Goal: Transaction & Acquisition: Purchase product/service

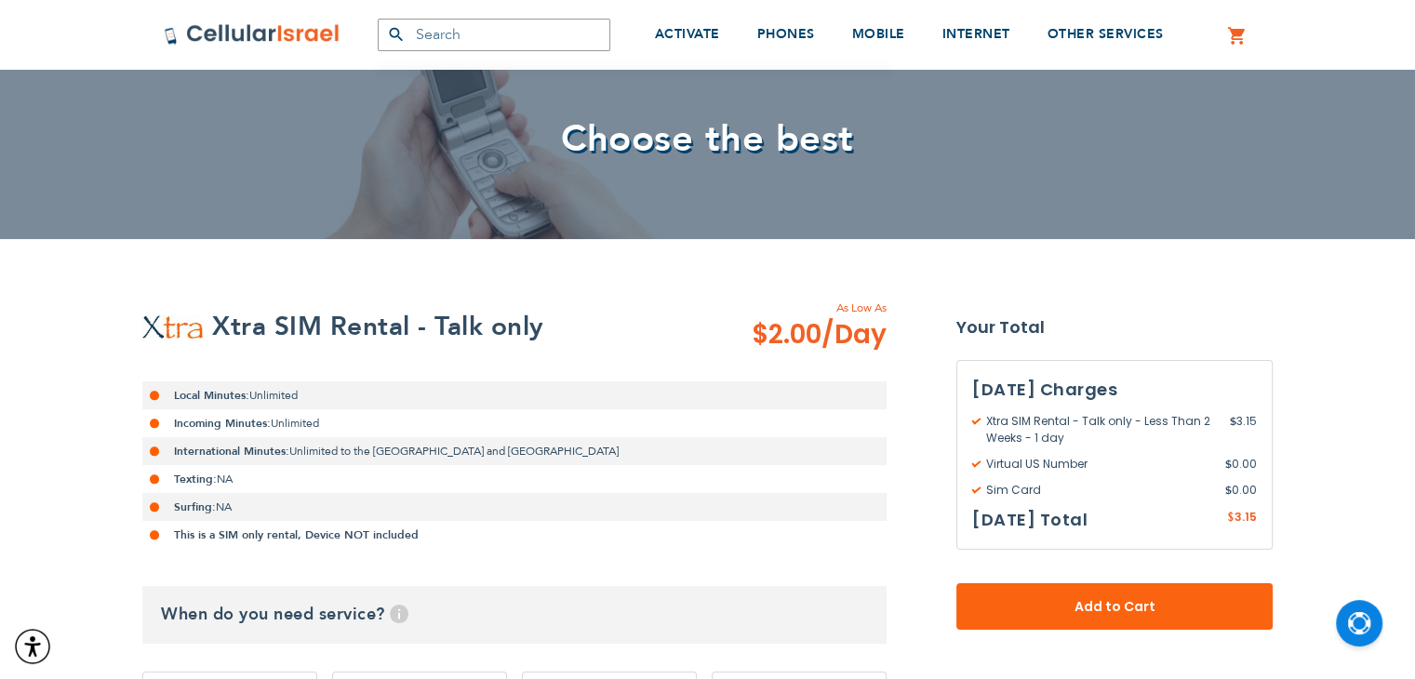
scroll to position [279, 0]
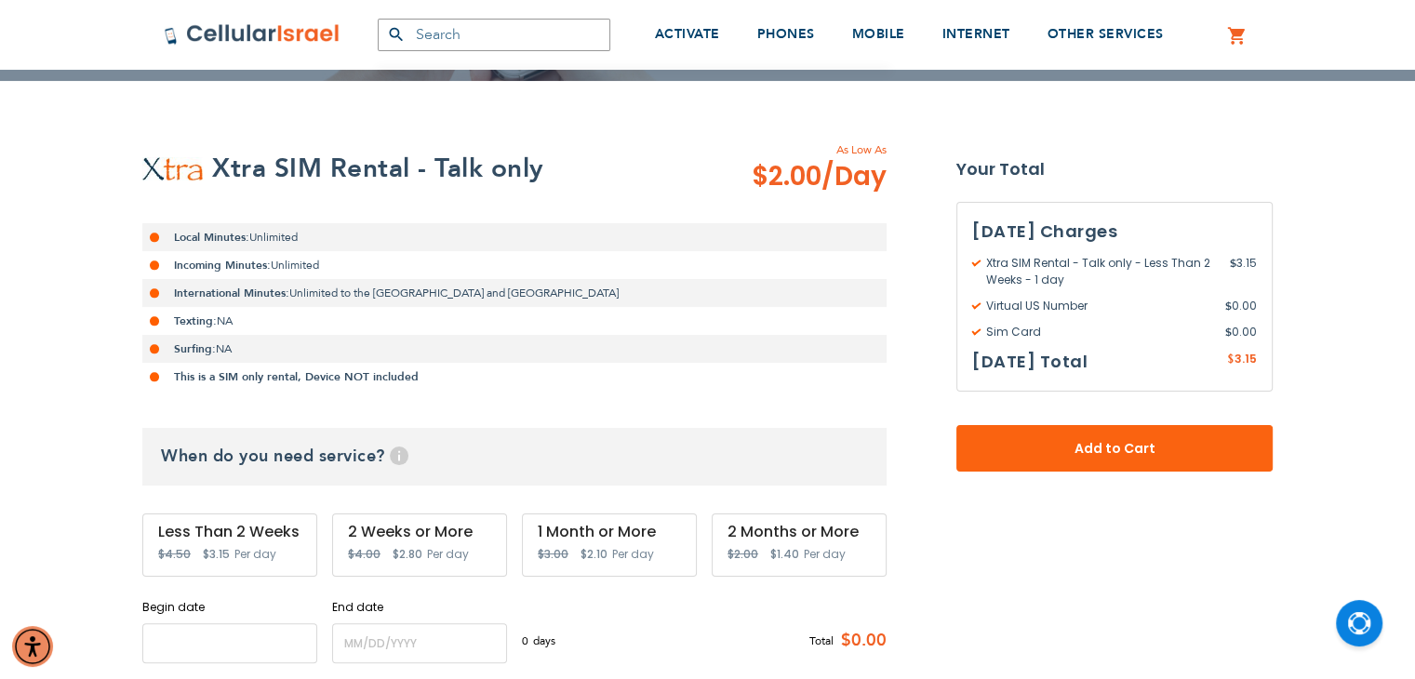
click at [199, 631] on input "name" at bounding box center [229, 643] width 175 height 40
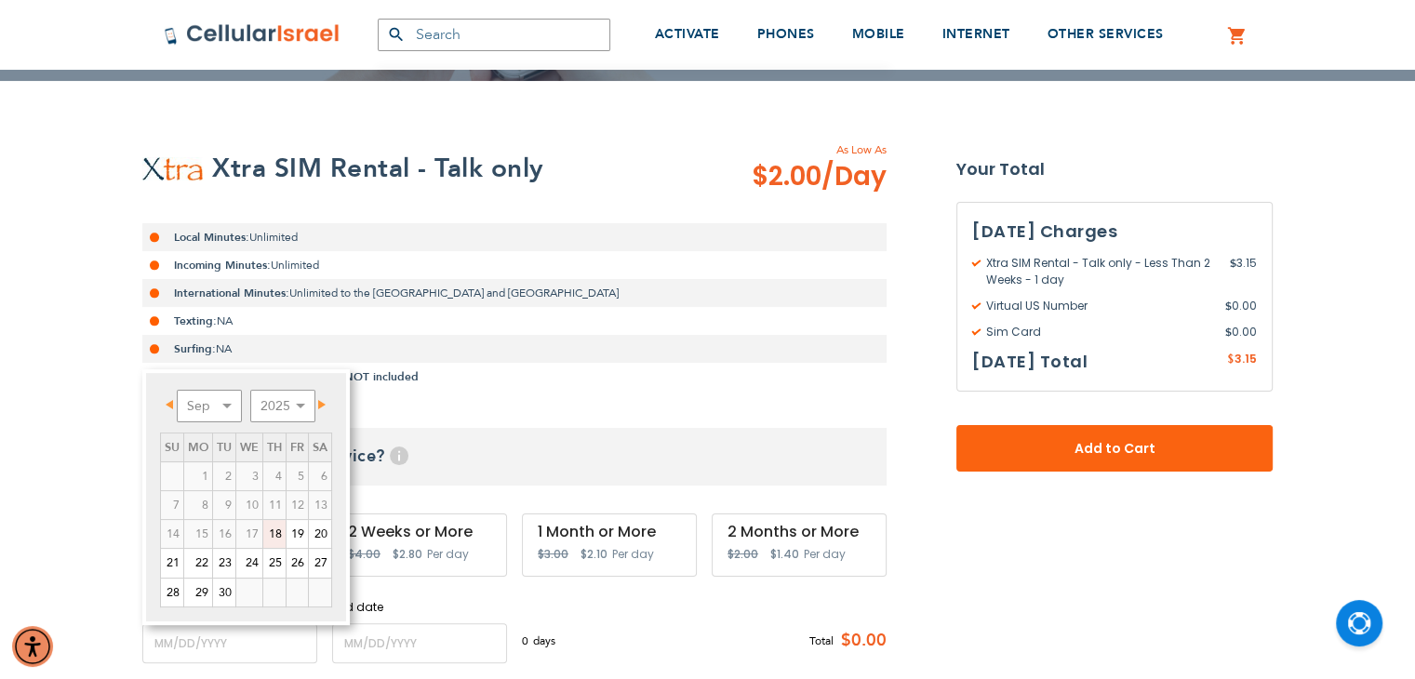
click at [267, 528] on link "18" at bounding box center [274, 534] width 22 height 28
type input "[DATE]"
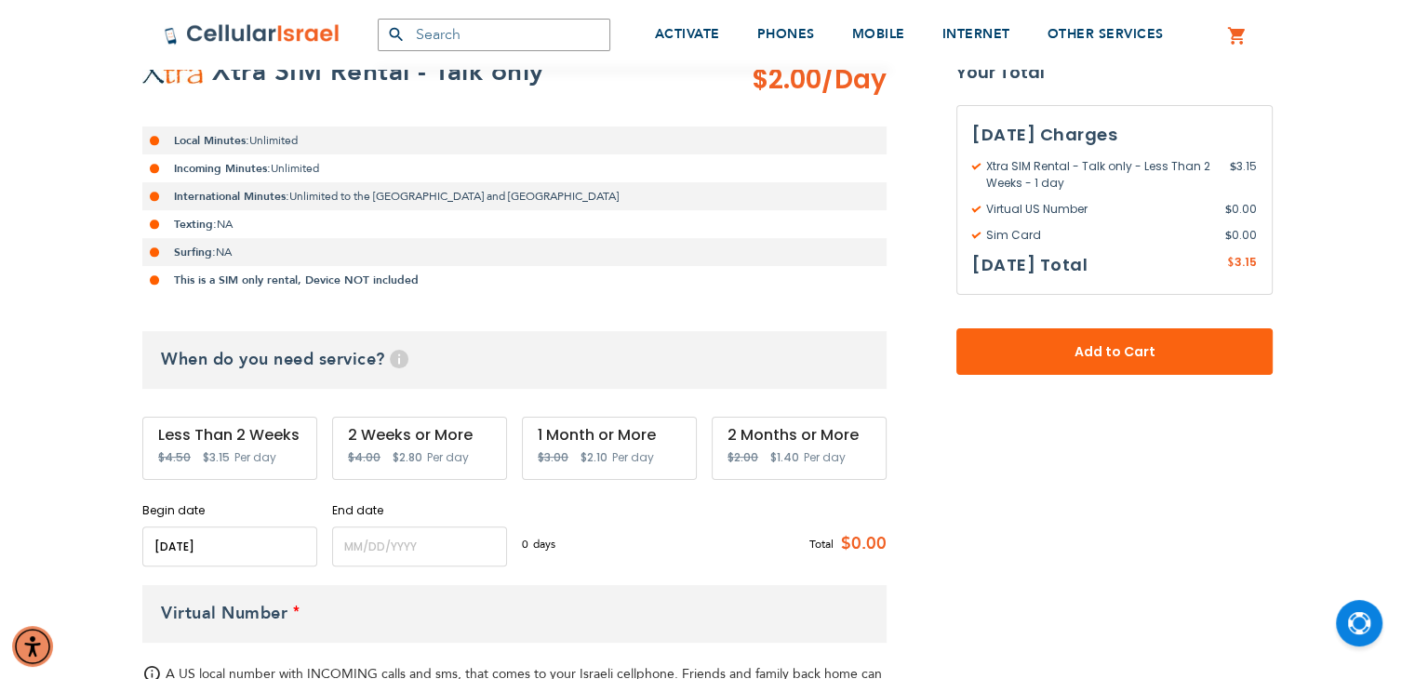
scroll to position [465, 0]
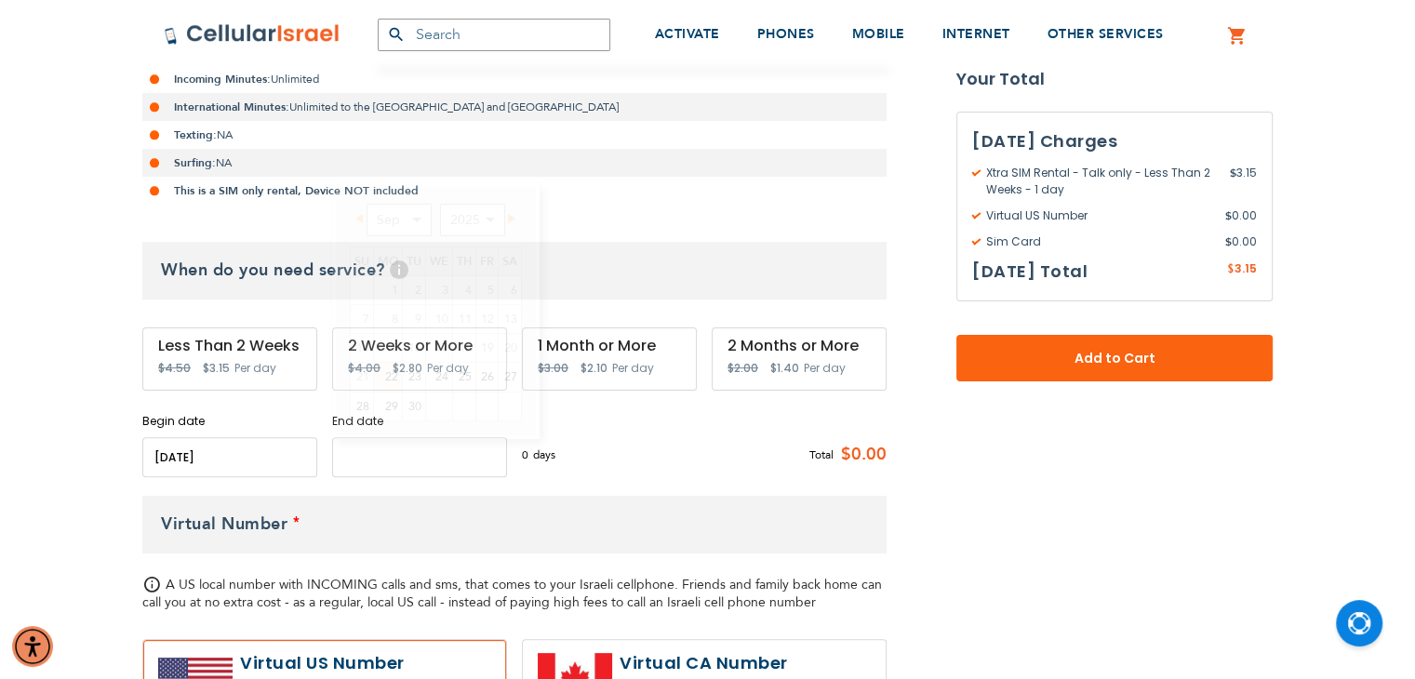
click at [376, 460] on input "name" at bounding box center [419, 457] width 175 height 40
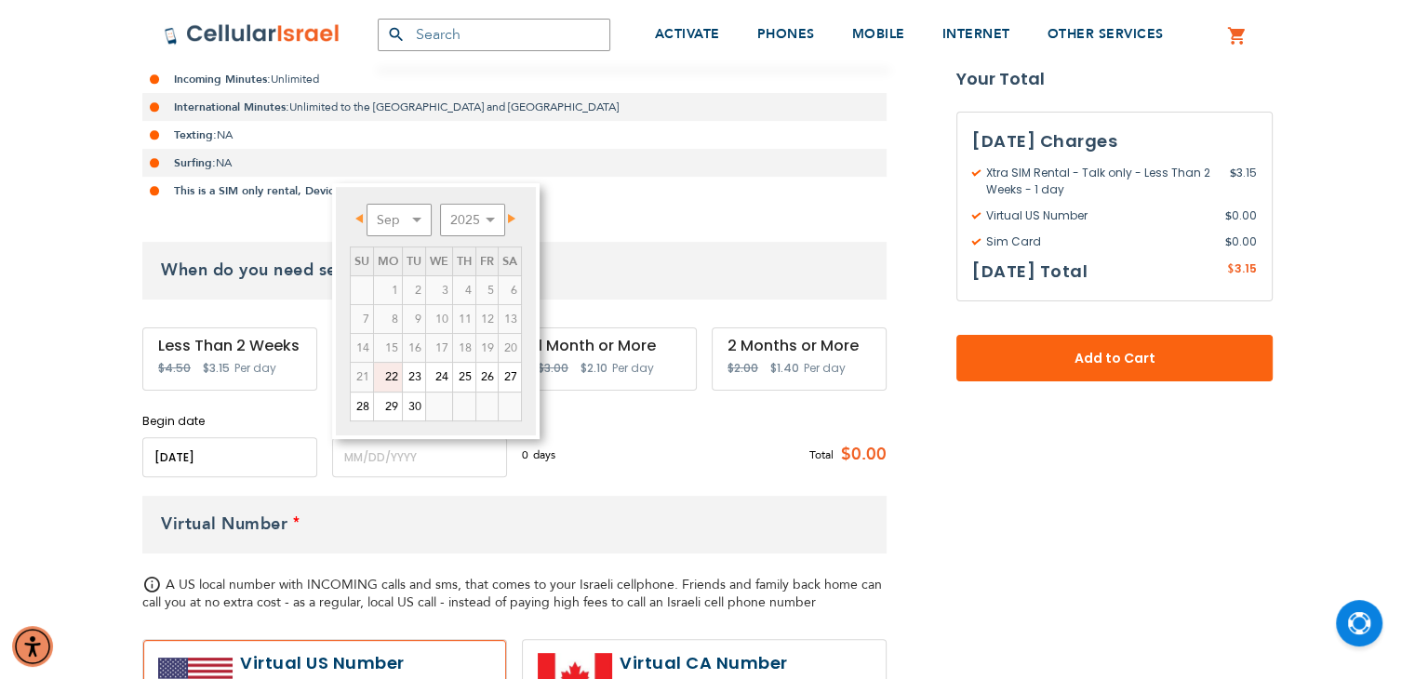
click at [393, 373] on link "22" at bounding box center [388, 377] width 28 height 28
type input "[DATE]"
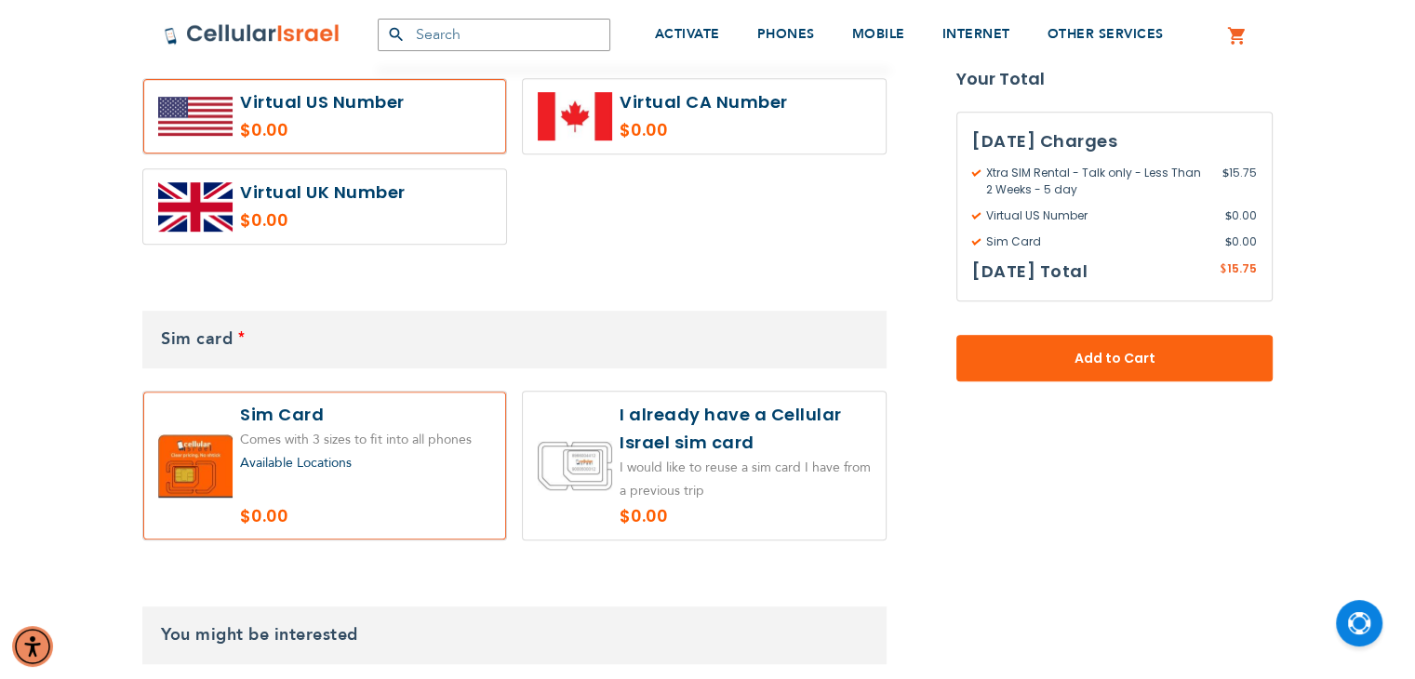
scroll to position [1023, 0]
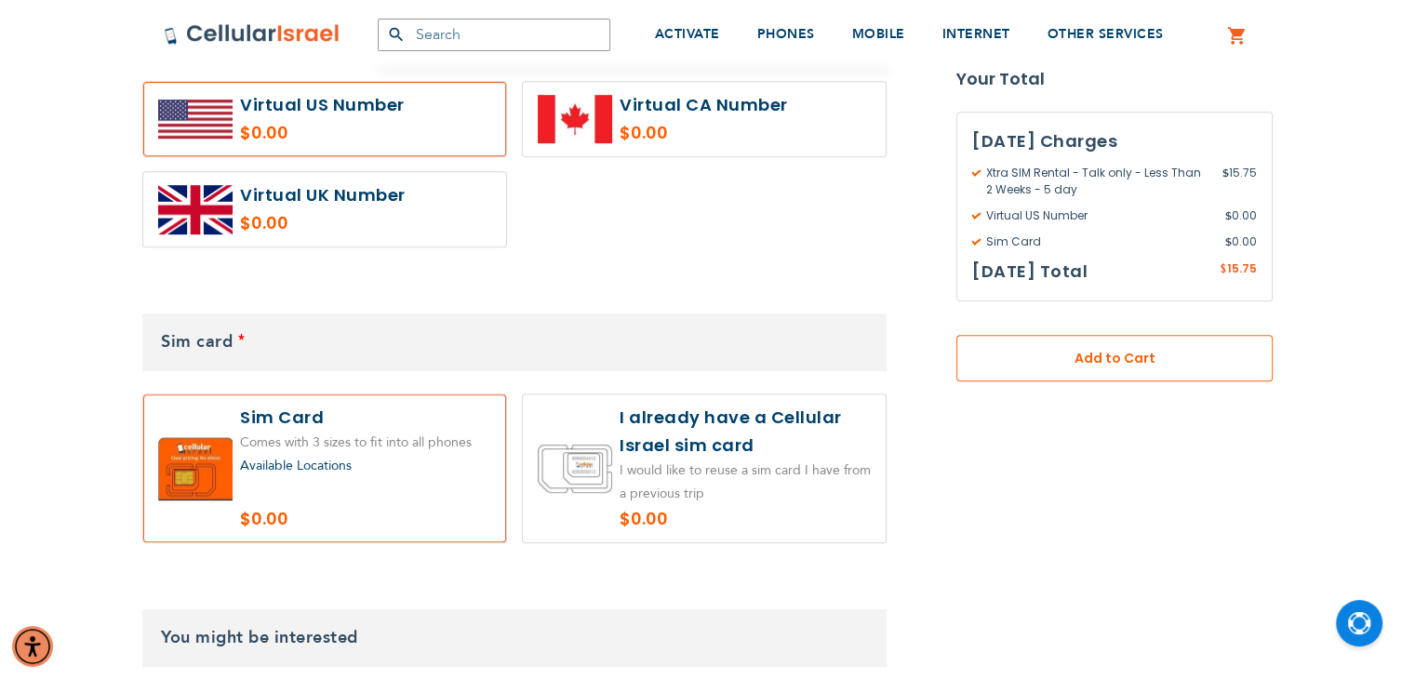
click at [1051, 338] on button "Add to Cart" at bounding box center [1114, 358] width 316 height 47
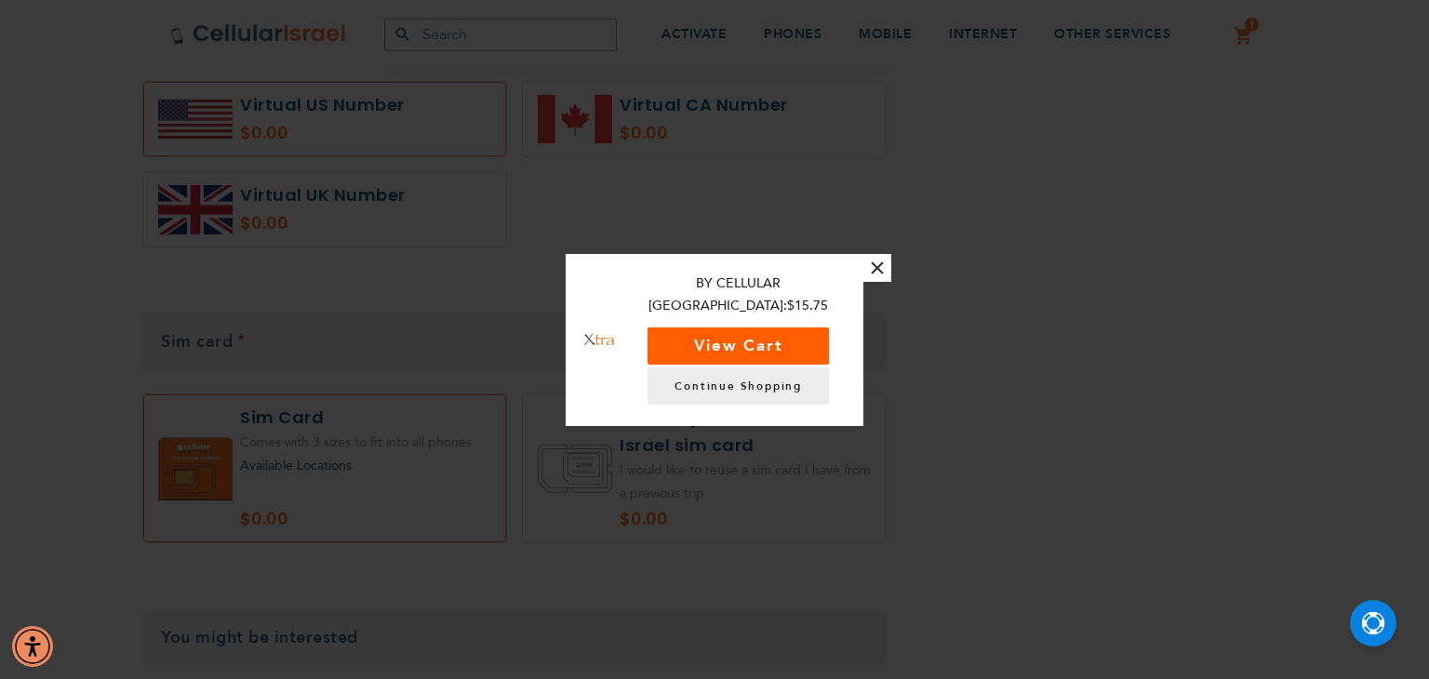
click at [781, 339] on button "View Cart" at bounding box center [737, 345] width 181 height 37
